Goal: Task Accomplishment & Management: Manage account settings

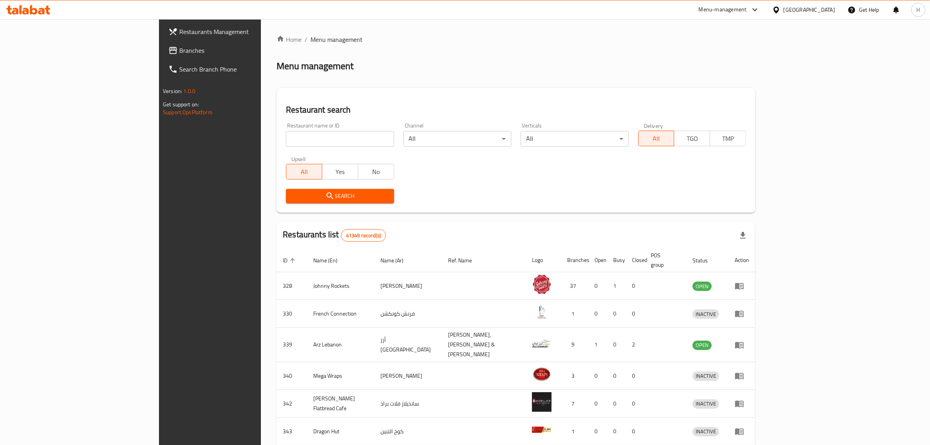
click at [179, 54] on span "Branches" at bounding box center [243, 50] width 129 height 9
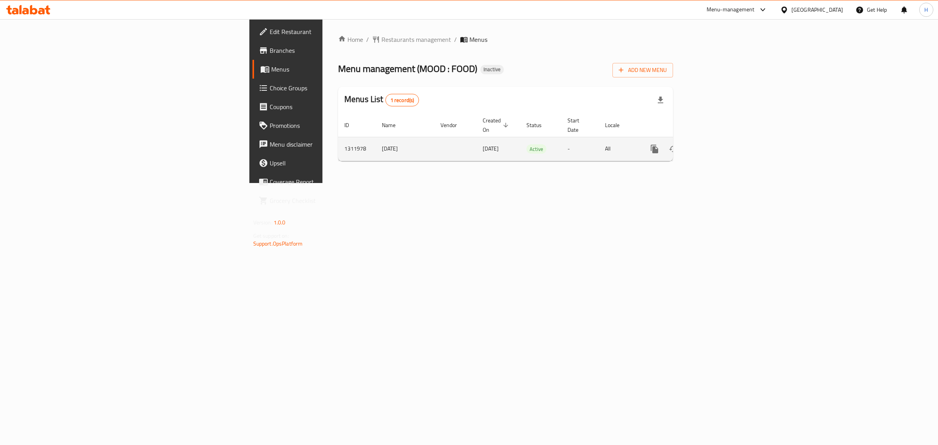
click at [714, 145] on icon "enhanced table" at bounding box center [710, 148] width 7 height 7
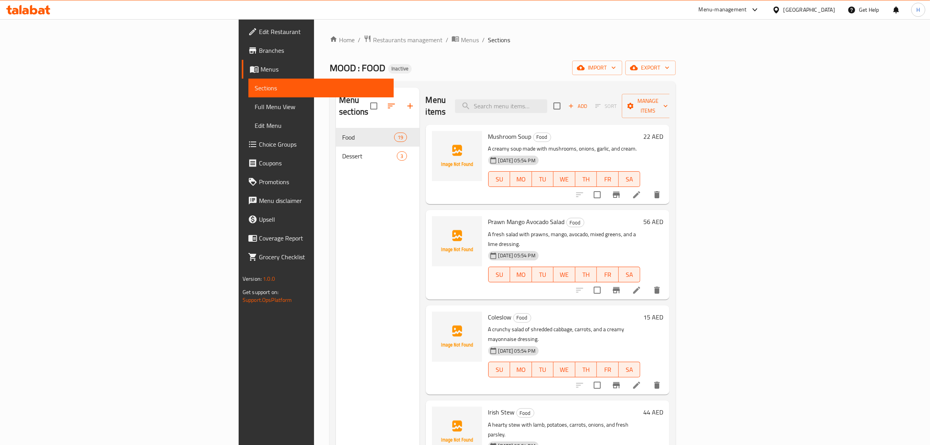
click at [255, 110] on span "Full Menu View" at bounding box center [321, 106] width 133 height 9
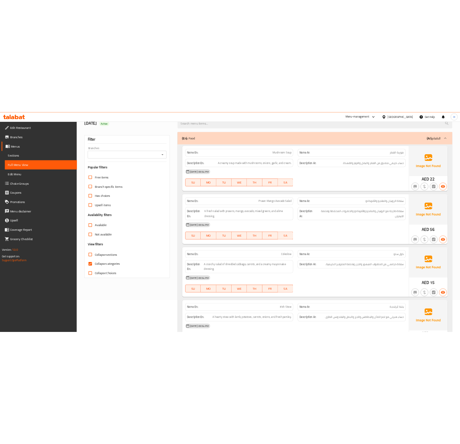
scroll to position [65, 0]
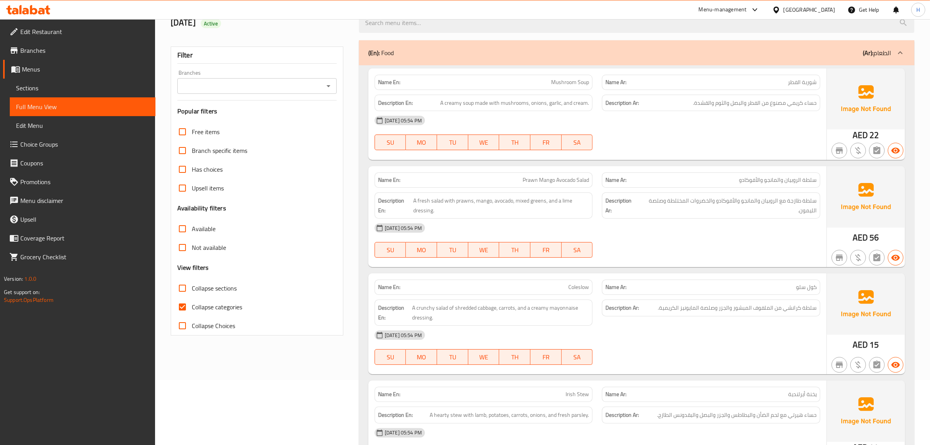
click at [204, 304] on span "Collapse categories" at bounding box center [217, 306] width 50 height 9
click at [192, 304] on input "Collapse categories" at bounding box center [182, 306] width 19 height 19
checkbox input "false"
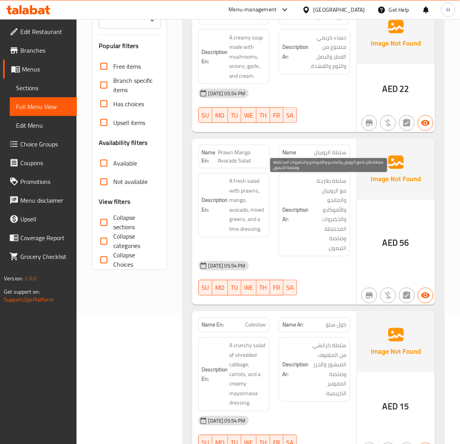
scroll to position [163, 0]
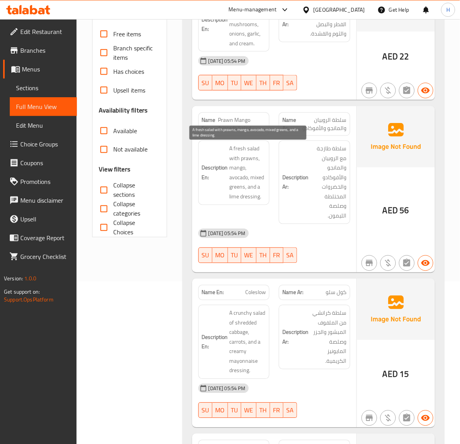
click at [235, 200] on span "A fresh salad with prawns, mango, avocado, mixed greens, and a lime dressing." at bounding box center [248, 172] width 37 height 57
copy span "lime"
click at [237, 124] on span "Prawn Mango Avocado Salad" at bounding box center [242, 124] width 48 height 16
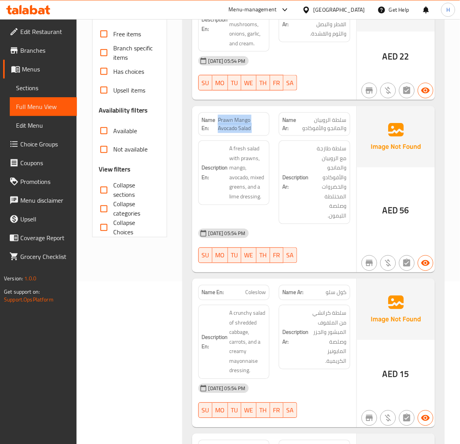
click at [237, 124] on span "Prawn Mango Avocado Salad" at bounding box center [242, 124] width 48 height 16
copy span "Prawn Mango Avocado Salad"
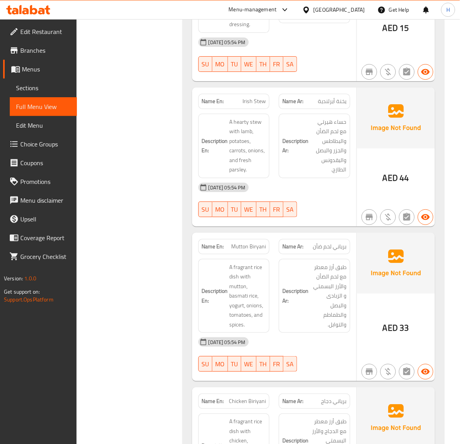
scroll to position [521, 0]
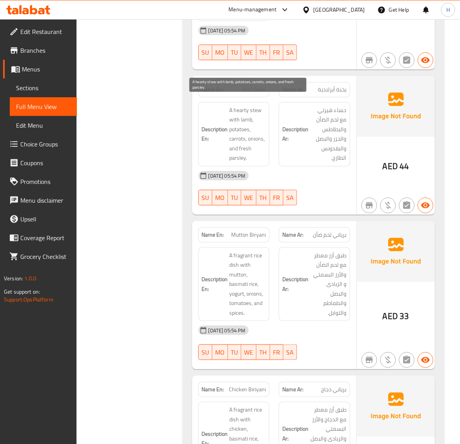
click at [254, 105] on span "A hearty stew with lamb, potatoes, carrots, onions, and fresh parsley." at bounding box center [248, 133] width 37 height 57
copy span "stew"
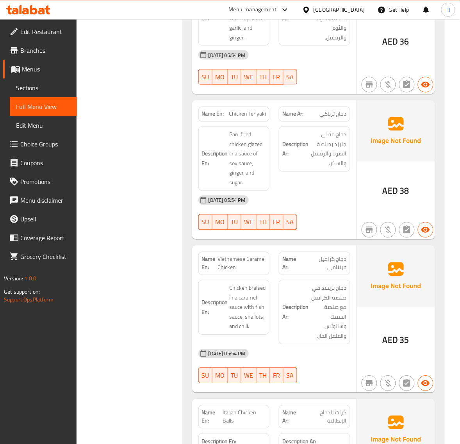
scroll to position [1498, 0]
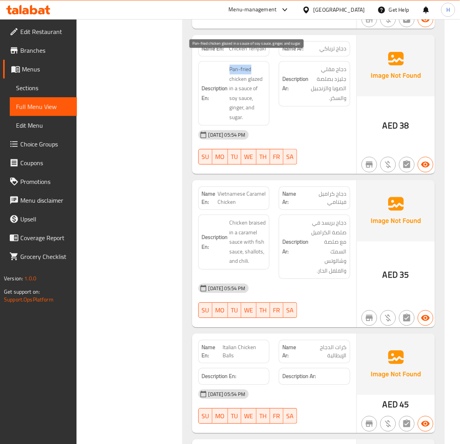
drag, startPoint x: 229, startPoint y: 63, endPoint x: 252, endPoint y: 65, distance: 23.2
click at [252, 65] on h6 "Description En: Pan-fried chicken glazed in a sauce of soy sauce, ginger, and s…" at bounding box center [234, 93] width 64 height 57
copy span "Pan-fried"
click at [160, 149] on div "Filter Branches Branches Popular filters Free items Branch specific items Has c…" at bounding box center [133, 291] width 90 height 3376
click at [241, 45] on span "Chicken Teriyaki" at bounding box center [247, 49] width 37 height 8
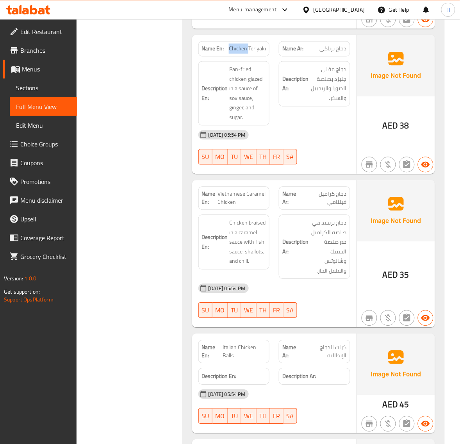
click at [241, 45] on span "Chicken Teriyaki" at bounding box center [247, 49] width 37 height 8
copy span "Chicken Teriyaki"
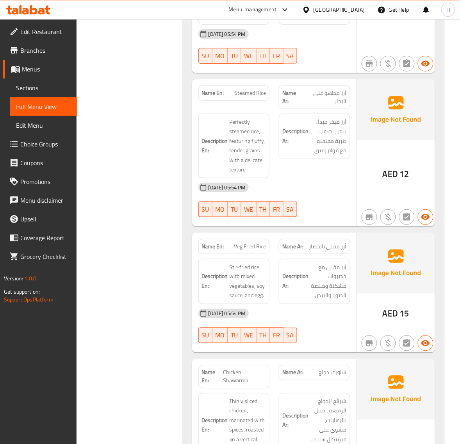
scroll to position [2507, 0]
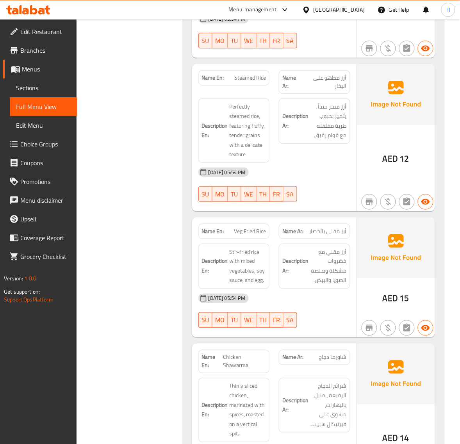
click at [237, 74] on span "Steamed Rice" at bounding box center [250, 78] width 32 height 8
copy span "Steamed Rice"
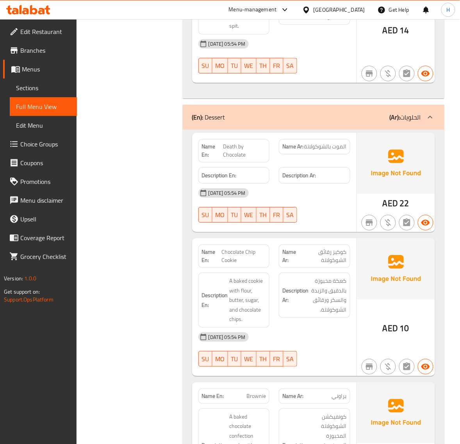
scroll to position [2930, 0]
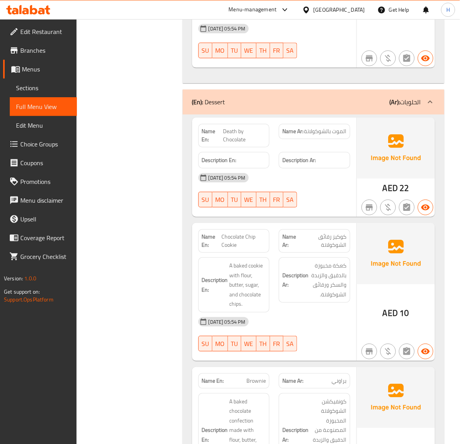
click at [231, 127] on span "Death by Chocolate" at bounding box center [244, 135] width 43 height 16
click at [232, 127] on span "Death by Chocolate" at bounding box center [244, 135] width 43 height 16
copy span "Death by Chocolate"
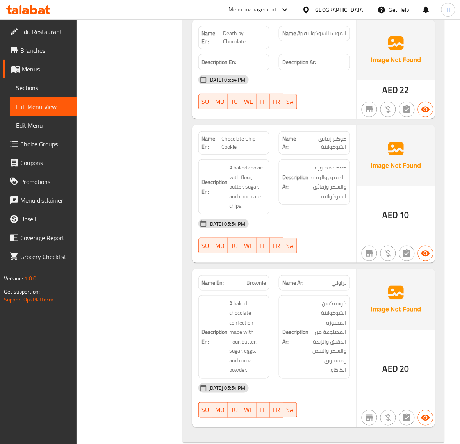
scroll to position [3032, 0]
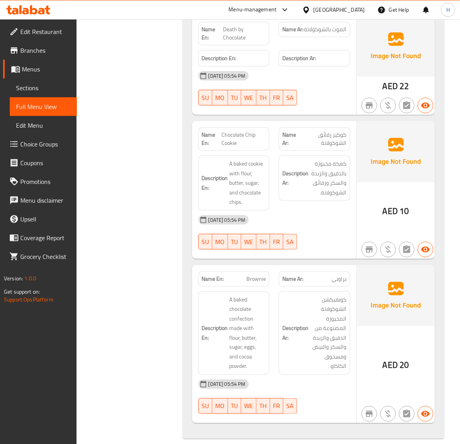
click at [248, 131] on span "Chocolate Chip Cookie" at bounding box center [244, 139] width 45 height 16
copy span "Chocolate Chip Cookie"
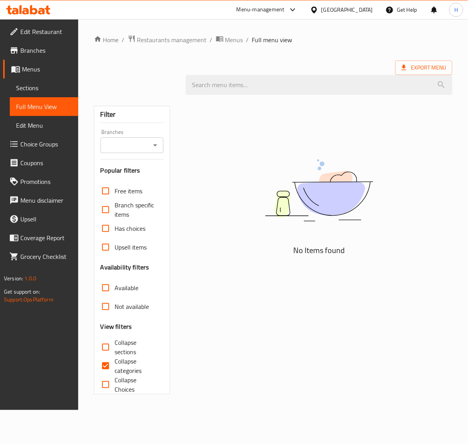
click at [40, 86] on span "Sections" at bounding box center [44, 87] width 56 height 9
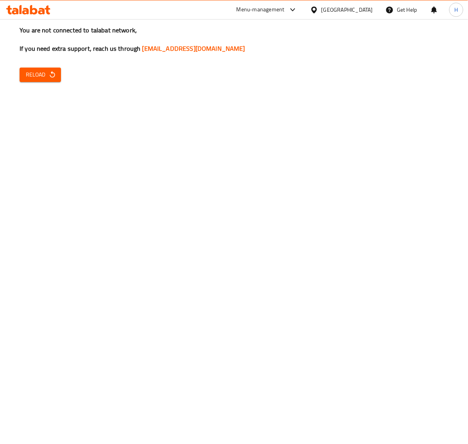
click at [49, 77] on icon "button" at bounding box center [52, 75] width 8 height 8
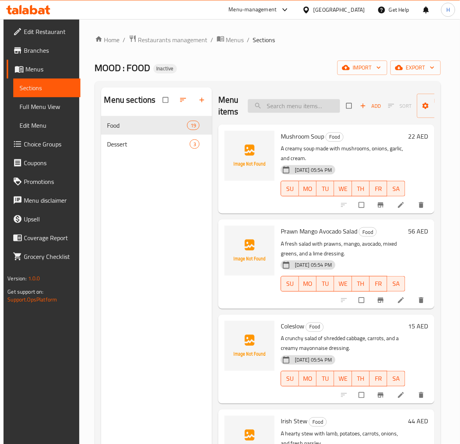
click at [292, 110] on input "search" at bounding box center [294, 106] width 92 height 14
paste input "Prawn Mango Avocado Salad"
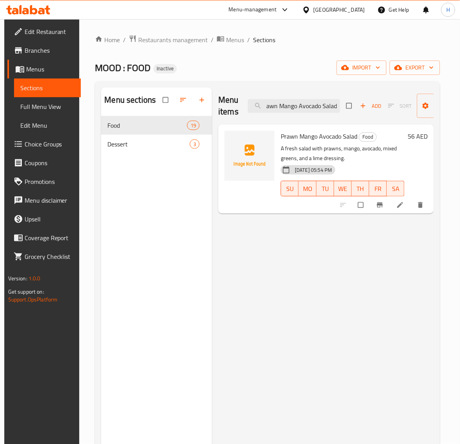
type input "Prawn Mango Avocado Salad"
click at [404, 206] on icon at bounding box center [401, 205] width 6 height 6
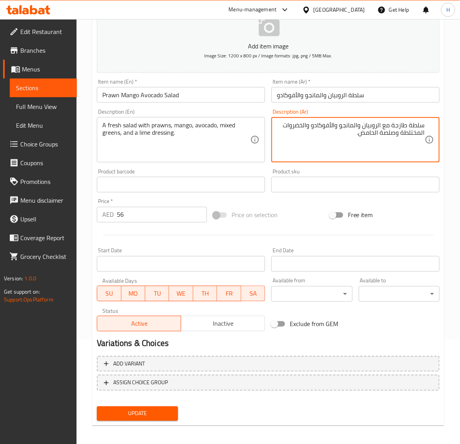
scroll to position [106, 0]
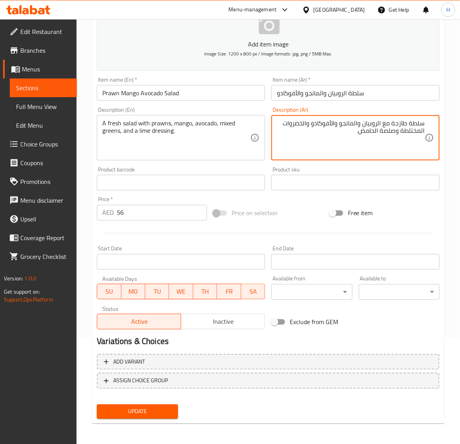
type textarea "سلطة طازجة مع الروبيان والمانجو والأفوكادو والخضروات المختلطة وصلصة الحامض."
click at [167, 410] on span "Update" at bounding box center [137, 412] width 68 height 10
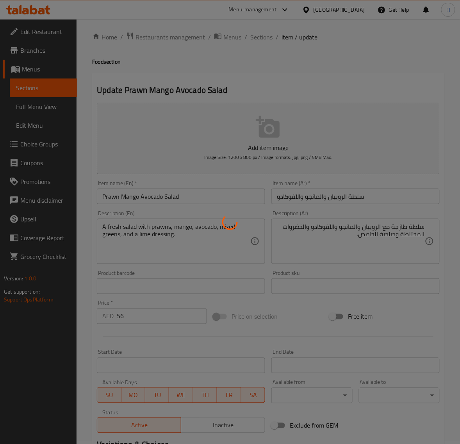
scroll to position [0, 0]
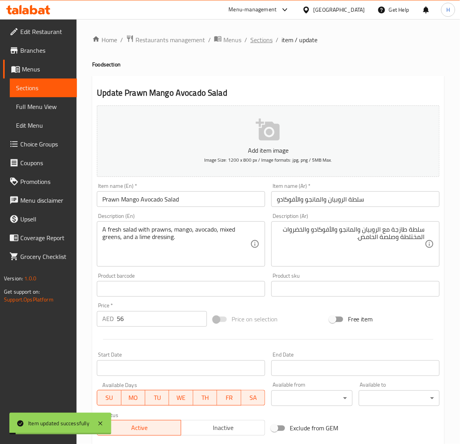
click at [260, 43] on span "Sections" at bounding box center [261, 39] width 22 height 9
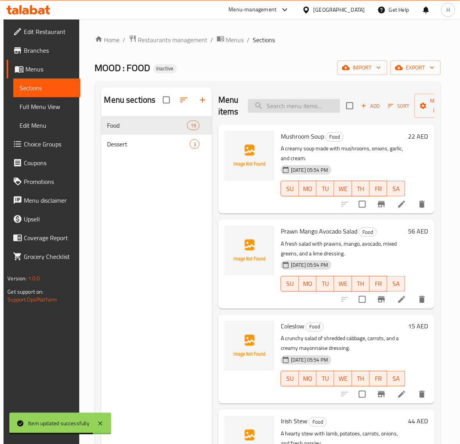
click at [309, 102] on input "search" at bounding box center [294, 106] width 92 height 14
paste input "Chicken Teriyaki"
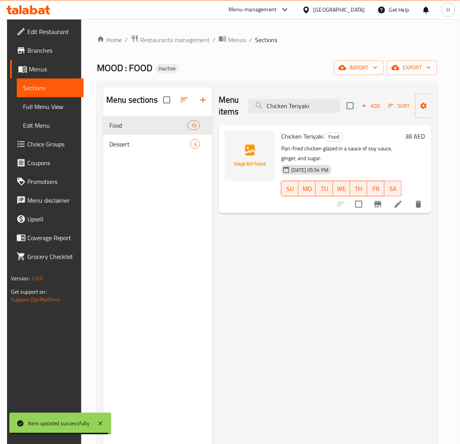
type input "Chicken Teriyaki"
click at [406, 211] on li at bounding box center [399, 204] width 22 height 14
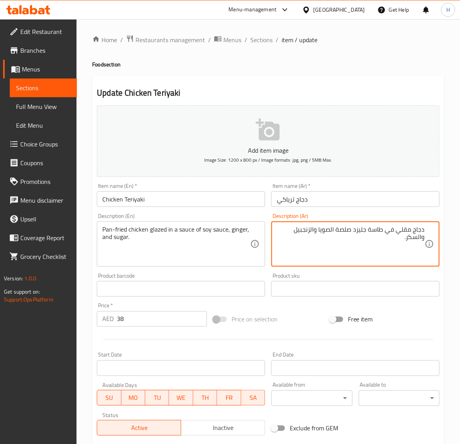
paste textarea
paste textarea "صلصة"
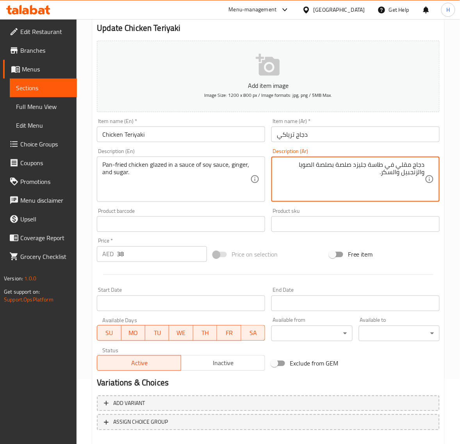
scroll to position [106, 0]
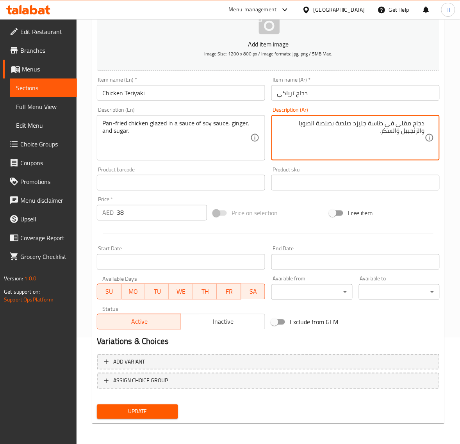
type textarea "دجاج مقلي في طاسة جليزد صلصة بصلصة الصويا والزنجبيل والسكر."
click at [146, 412] on span "Update" at bounding box center [137, 412] width 68 height 10
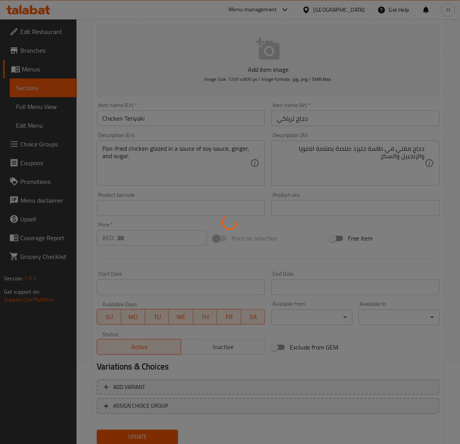
scroll to position [41, 0]
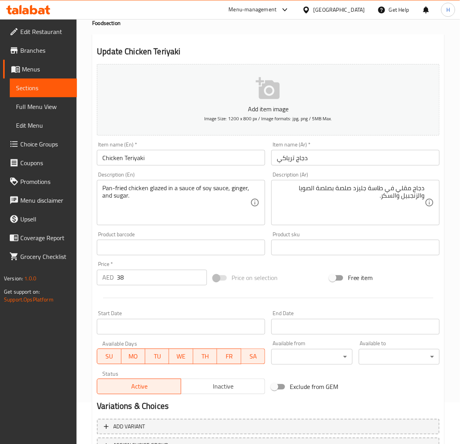
click at [186, 182] on div "Pan-fried chicken glazed in a sauce of soy sauce, ginger, and sugar. Descriptio…" at bounding box center [181, 202] width 168 height 45
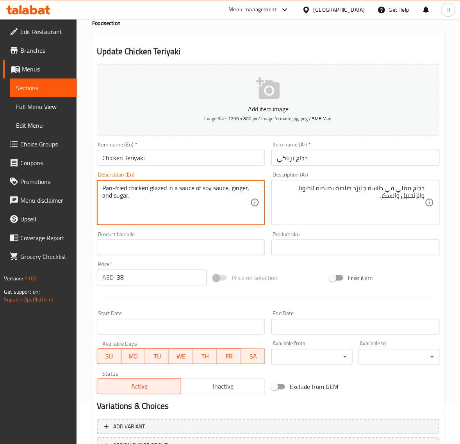
click at [185, 189] on textarea "Pan-fried chicken glazed in a sauce of soy sauce, ginger, and sugar." at bounding box center [176, 202] width 148 height 37
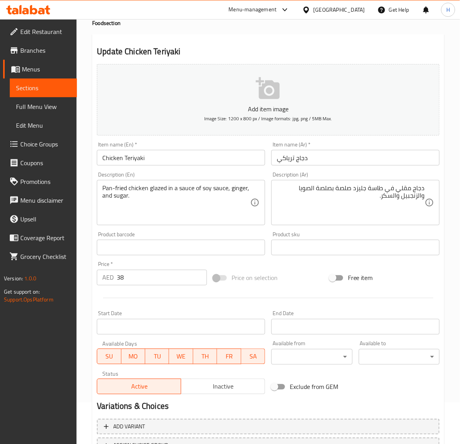
click at [183, 162] on input "Chicken Teriyaki" at bounding box center [181, 158] width 168 height 16
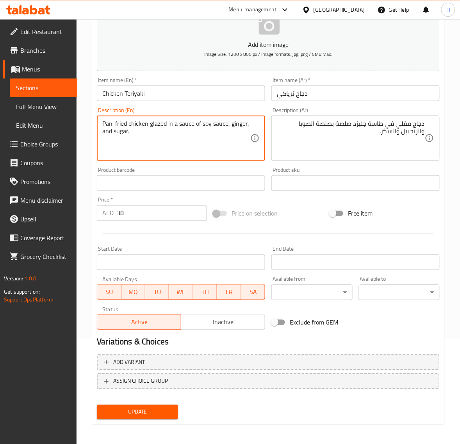
scroll to position [106, 0]
click at [175, 411] on button "Update" at bounding box center [137, 412] width 81 height 14
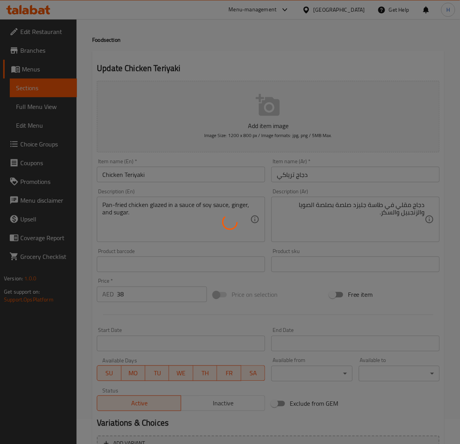
scroll to position [0, 0]
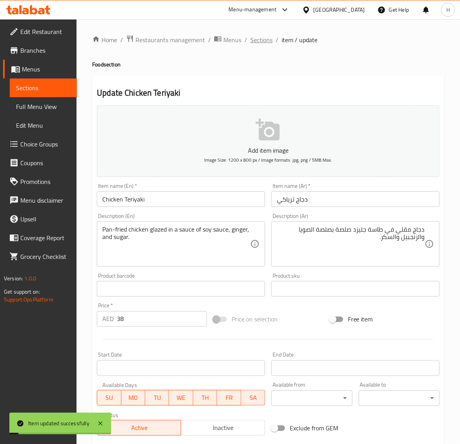
click at [263, 44] on span "Sections" at bounding box center [261, 39] width 22 height 9
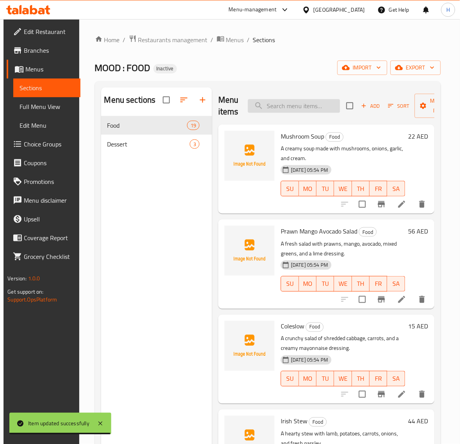
click at [306, 102] on input "search" at bounding box center [294, 106] width 92 height 14
paste input "Steamed Rice"
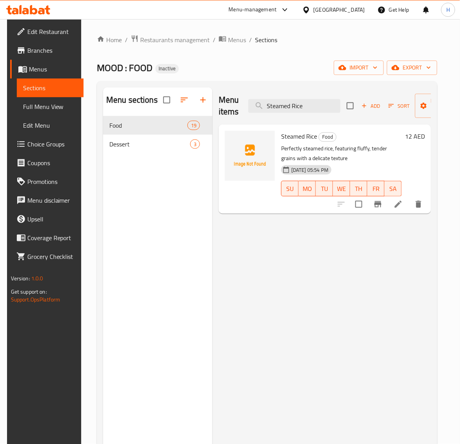
type input "Steamed Rice"
click at [400, 205] on li at bounding box center [399, 204] width 22 height 14
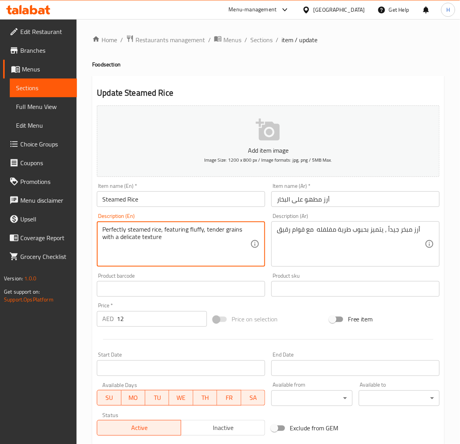
click at [197, 232] on textarea "Perfectly steamed rice, featuring fluffy, tender grains with a delicate texture" at bounding box center [176, 244] width 148 height 37
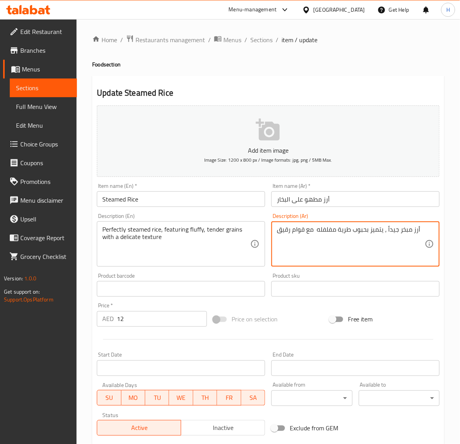
paste textarea "هو على البخار بشكل مثالي، يتميز بحبوب رقيقة وناعمة وملمس رقيق"
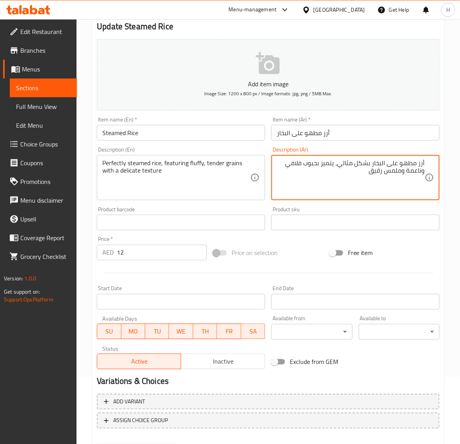
scroll to position [106, 0]
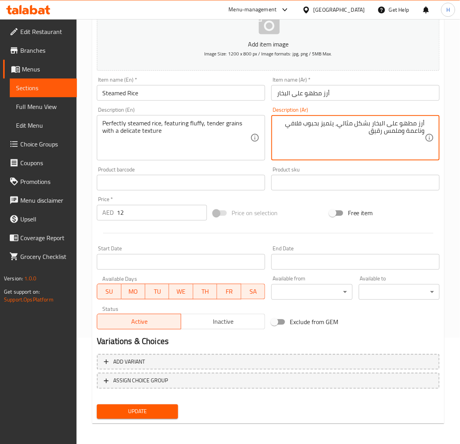
type textarea "أرز مطهو على البخار بشكل مثالي، يتميز بحبوب فلافي وناعمة وملمس رقيق"
click at [174, 406] on button "Update" at bounding box center [137, 412] width 81 height 14
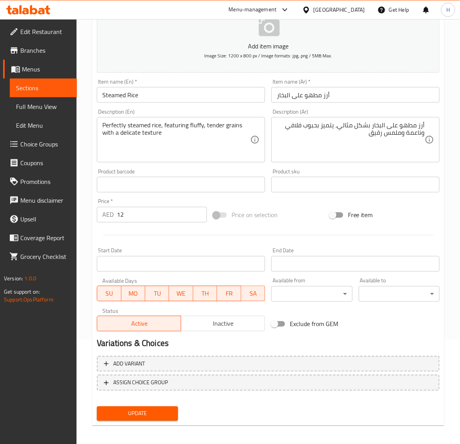
scroll to position [0, 0]
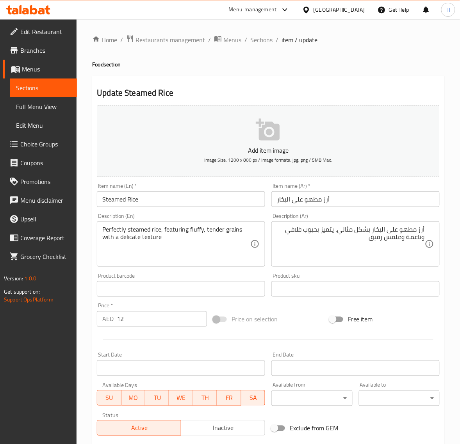
drag, startPoint x: 251, startPoint y: 43, endPoint x: 220, endPoint y: 1, distance: 52.7
click at [251, 43] on span "Sections" at bounding box center [261, 39] width 22 height 9
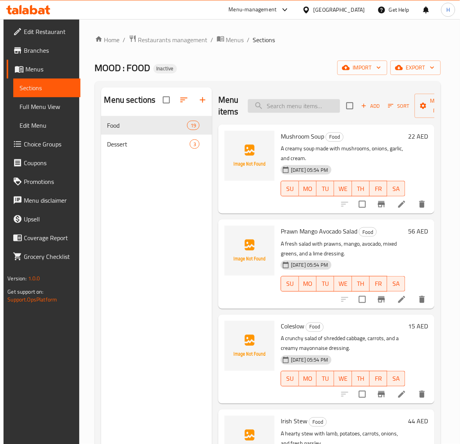
click at [279, 108] on input "search" at bounding box center [294, 106] width 92 height 14
paste input "Death by Chocolate"
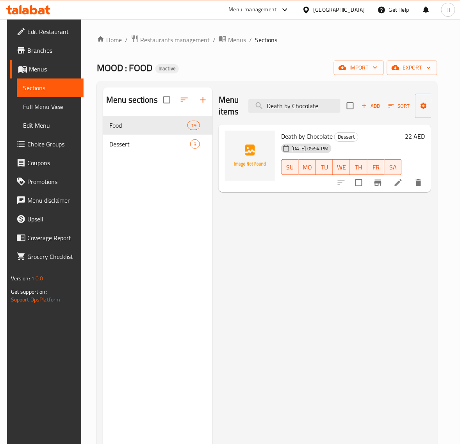
type input "Death by Chocolate"
click at [401, 186] on icon at bounding box center [398, 182] width 9 height 9
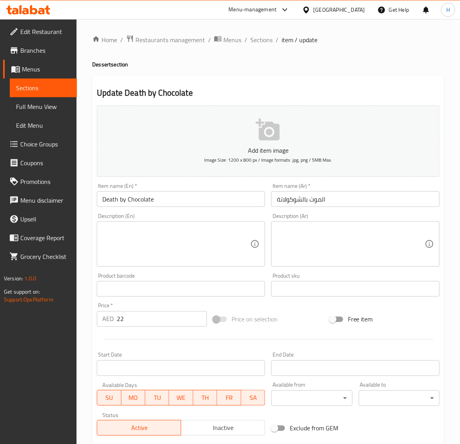
click at [372, 202] on input "الموت بالشوكولاتة" at bounding box center [356, 199] width 168 height 16
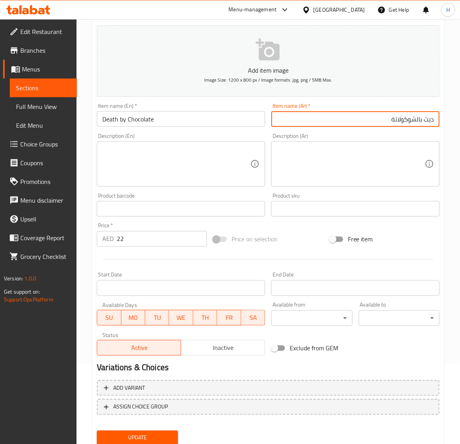
scroll to position [106, 0]
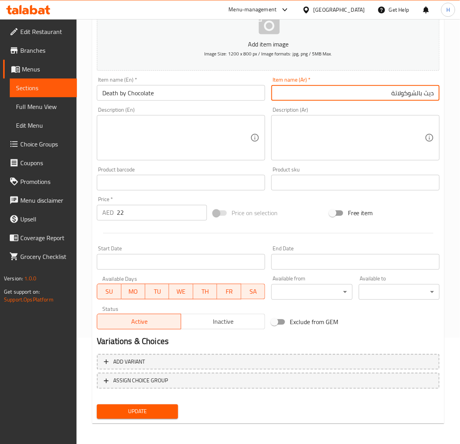
type input "ديث بالشوكولاتة"
click at [143, 405] on button "Update" at bounding box center [137, 412] width 81 height 14
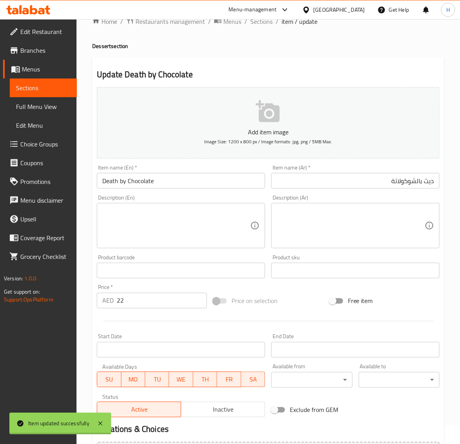
scroll to position [0, 0]
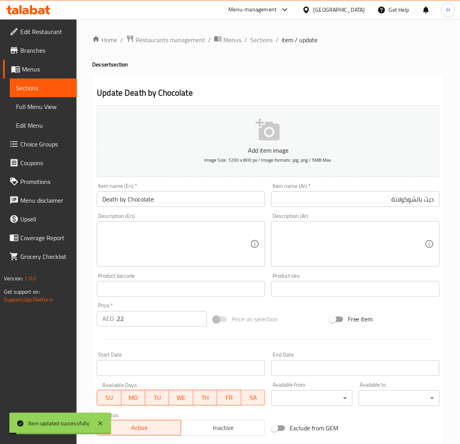
drag, startPoint x: 259, startPoint y: 40, endPoint x: 223, endPoint y: 21, distance: 40.4
click at [259, 40] on span "Sections" at bounding box center [261, 39] width 22 height 9
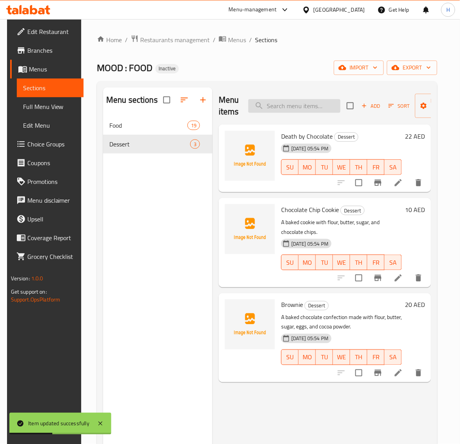
click at [307, 102] on input "search" at bounding box center [294, 106] width 92 height 14
paste input "Chocolate Chip Cookie"
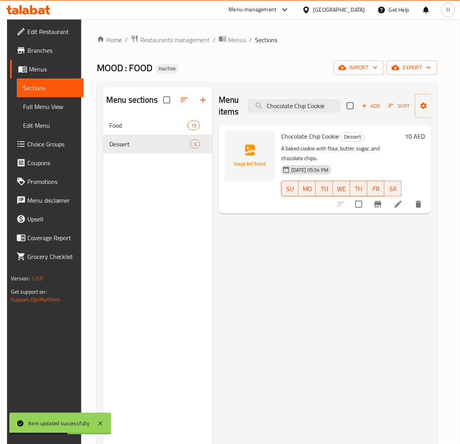
type input "Chocolate Chip Cookie"
click at [409, 199] on li at bounding box center [399, 204] width 22 height 14
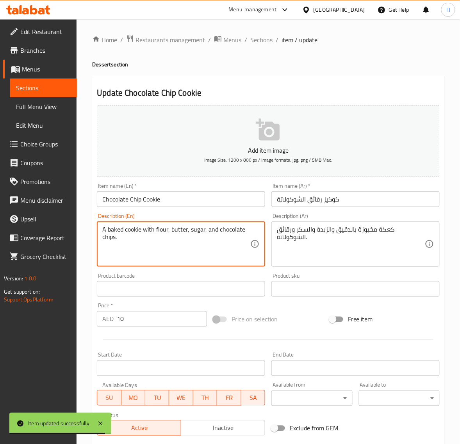
click at [135, 231] on textarea "A baked cookie with flour, butter, sugar, and chocolate chips." at bounding box center [176, 244] width 148 height 37
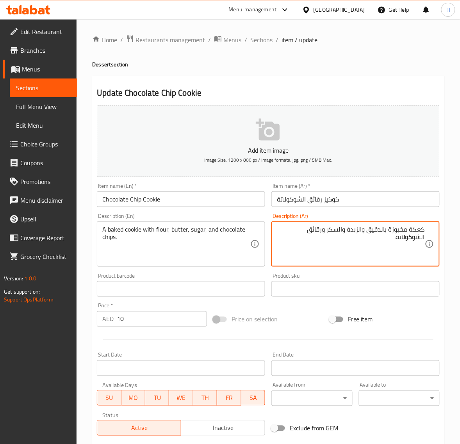
paste textarea "وكيز"
type textarea "كوكيز مخبوزة بالدقيق والزبدة والسكر ورقائق الشوكولاتة."
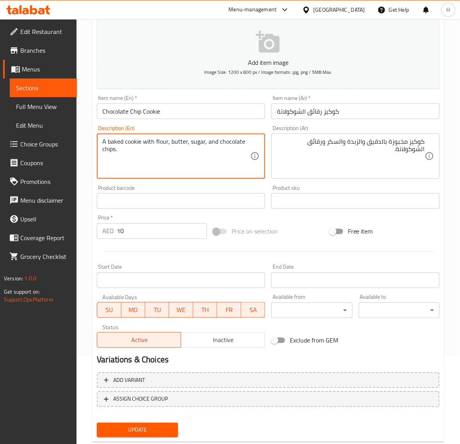
scroll to position [106, 0]
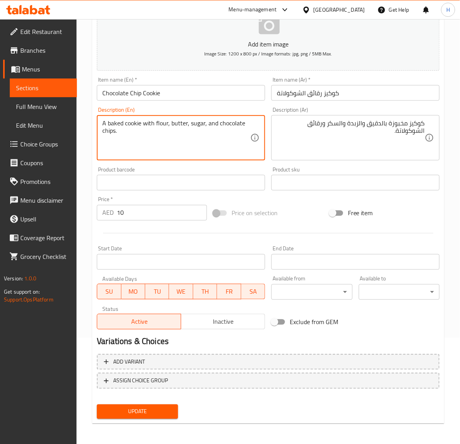
click at [142, 411] on span "Update" at bounding box center [137, 412] width 68 height 10
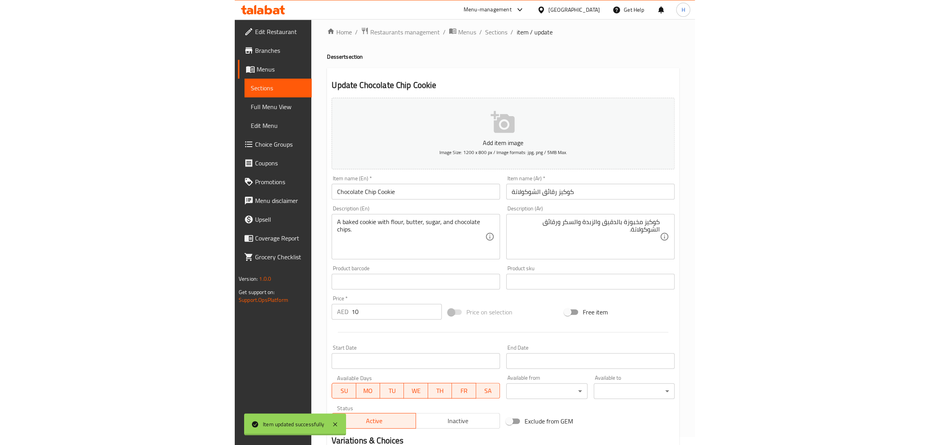
scroll to position [0, 0]
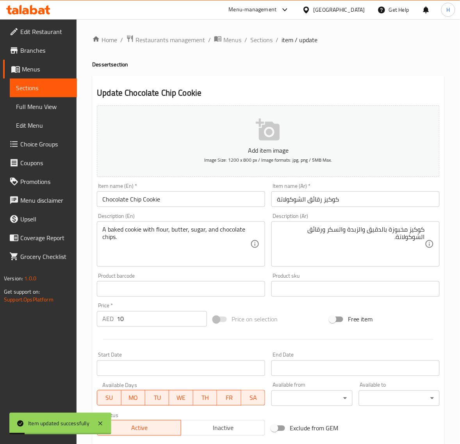
drag, startPoint x: 256, startPoint y: 36, endPoint x: 247, endPoint y: 32, distance: 10.0
click at [256, 36] on span "Sections" at bounding box center [261, 39] width 22 height 9
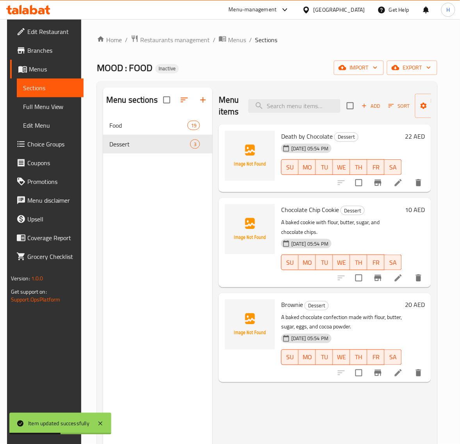
drag, startPoint x: 50, startPoint y: 108, endPoint x: 248, endPoint y: 0, distance: 225.5
click at [50, 108] on span "Full Menu View" at bounding box center [50, 106] width 55 height 9
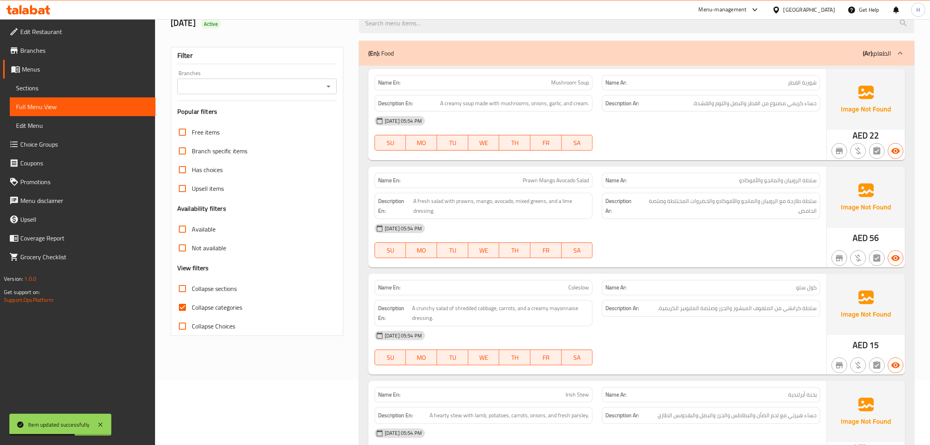
scroll to position [65, 0]
click at [193, 304] on span "Collapse categories" at bounding box center [217, 306] width 50 height 9
click at [192, 304] on input "Collapse categories" at bounding box center [182, 306] width 19 height 19
checkbox input "false"
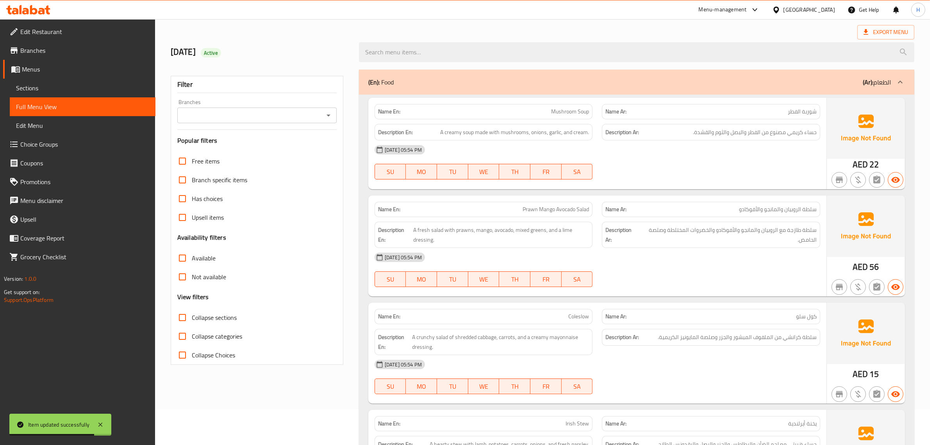
scroll to position [0, 0]
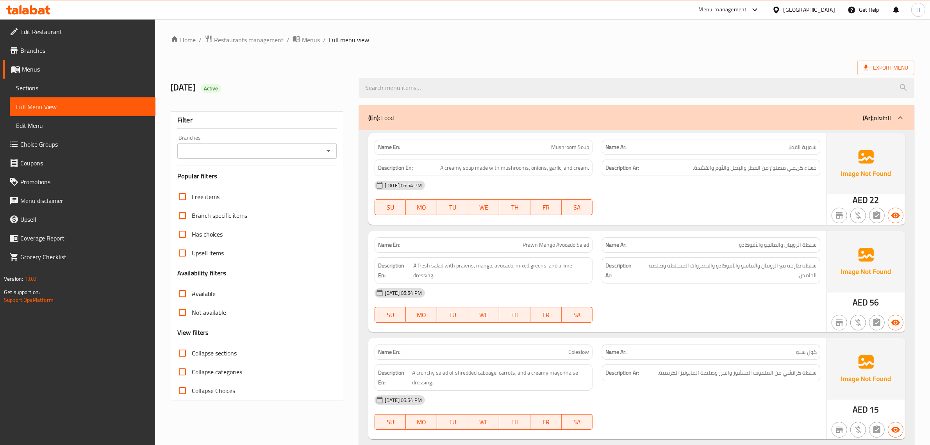
click at [210, 368] on span "Collapse categories" at bounding box center [217, 371] width 50 height 9
click at [192, 368] on input "Collapse categories" at bounding box center [182, 371] width 19 height 19
checkbox input "false"
click at [866, 69] on icon at bounding box center [866, 67] width 5 height 5
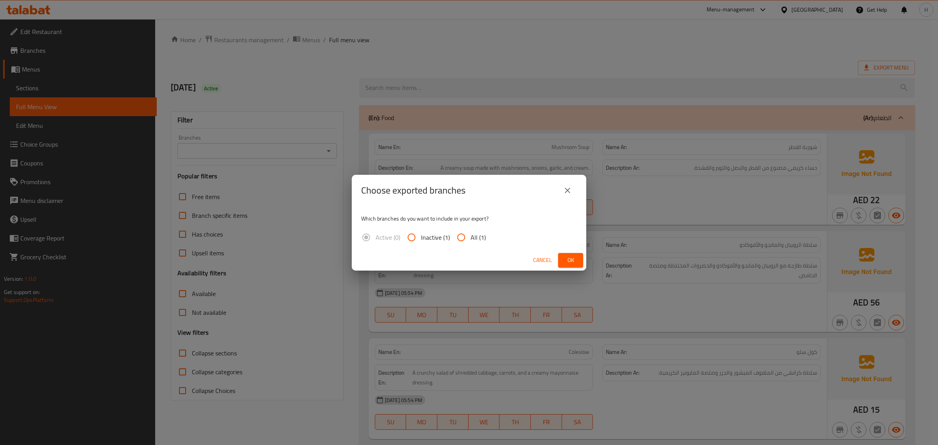
click at [463, 234] on input "All (1)" at bounding box center [461, 237] width 19 height 19
radio input "true"
click at [572, 258] on span "Ok" at bounding box center [570, 260] width 13 height 10
